Goal: Check status: Check status

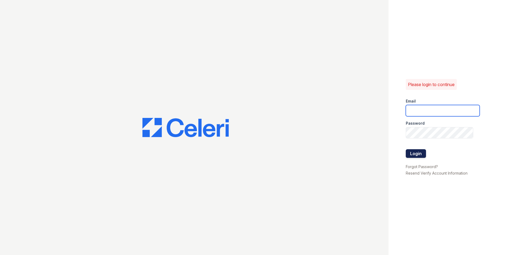
type input "[DOMAIN_NAME][EMAIL_ADDRESS][DOMAIN_NAME]"
click at [420, 155] on button "Login" at bounding box center [416, 153] width 20 height 9
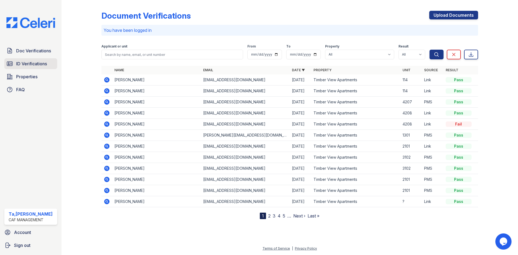
click at [26, 68] on link "ID Verifications" at bounding box center [30, 63] width 53 height 11
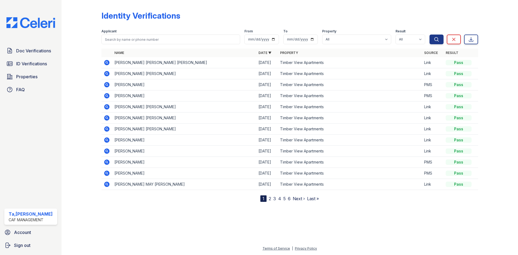
click at [107, 62] on icon at bounding box center [106, 61] width 1 height 1
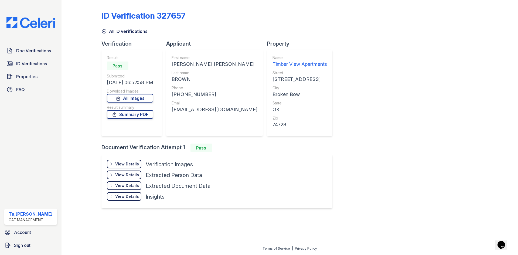
click at [124, 165] on div "View Details" at bounding box center [127, 163] width 24 height 5
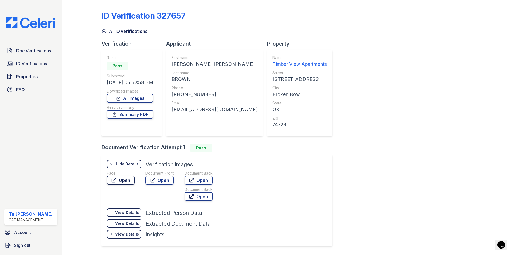
click at [125, 181] on link "Open" at bounding box center [121, 180] width 28 height 9
click at [125, 114] on link "Summary PDF" at bounding box center [130, 114] width 46 height 9
click at [123, 119] on div "Result Pass Submitted [DATE] 06:52:58 PM Download Images All Images Result summ…" at bounding box center [130, 92] width 46 height 75
click at [123, 116] on link "Summary PDF" at bounding box center [130, 114] width 46 height 9
click at [132, 114] on link "Summary PDF" at bounding box center [130, 114] width 46 height 9
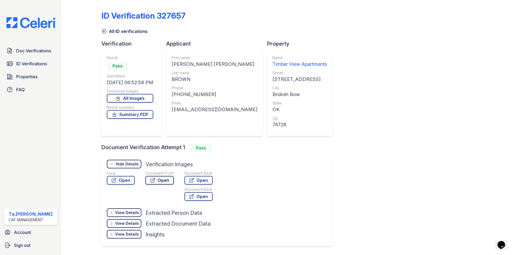
click at [163, 182] on link "Open" at bounding box center [159, 180] width 28 height 9
